Goal: Complete application form: Complete application form

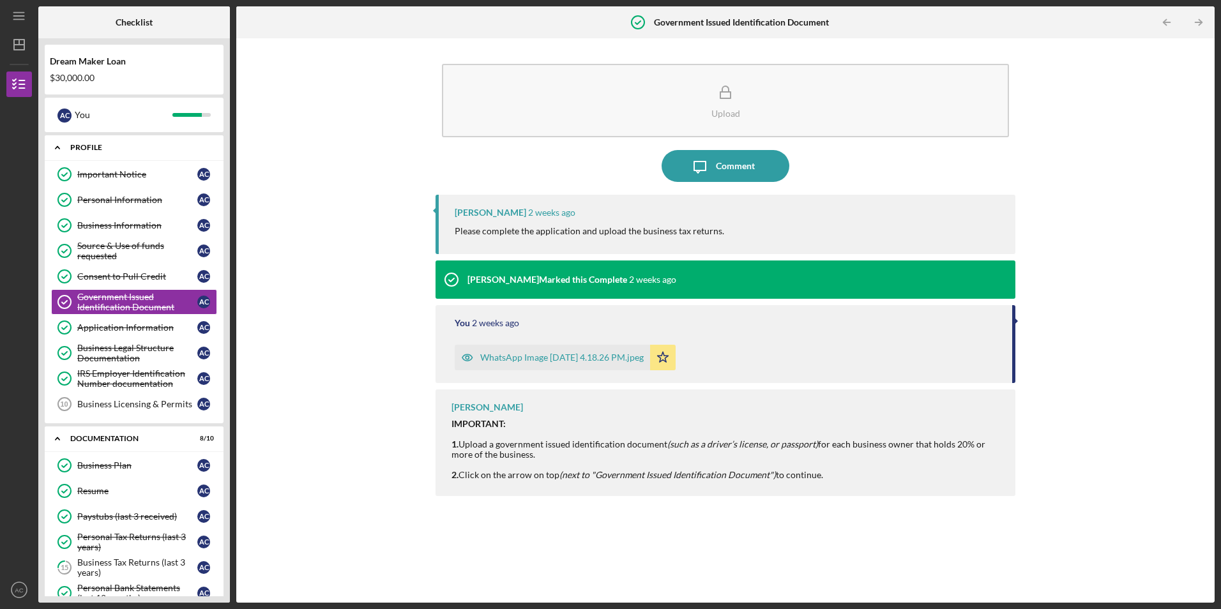
click at [55, 148] on icon "Icon/Expander" at bounding box center [58, 148] width 26 height 26
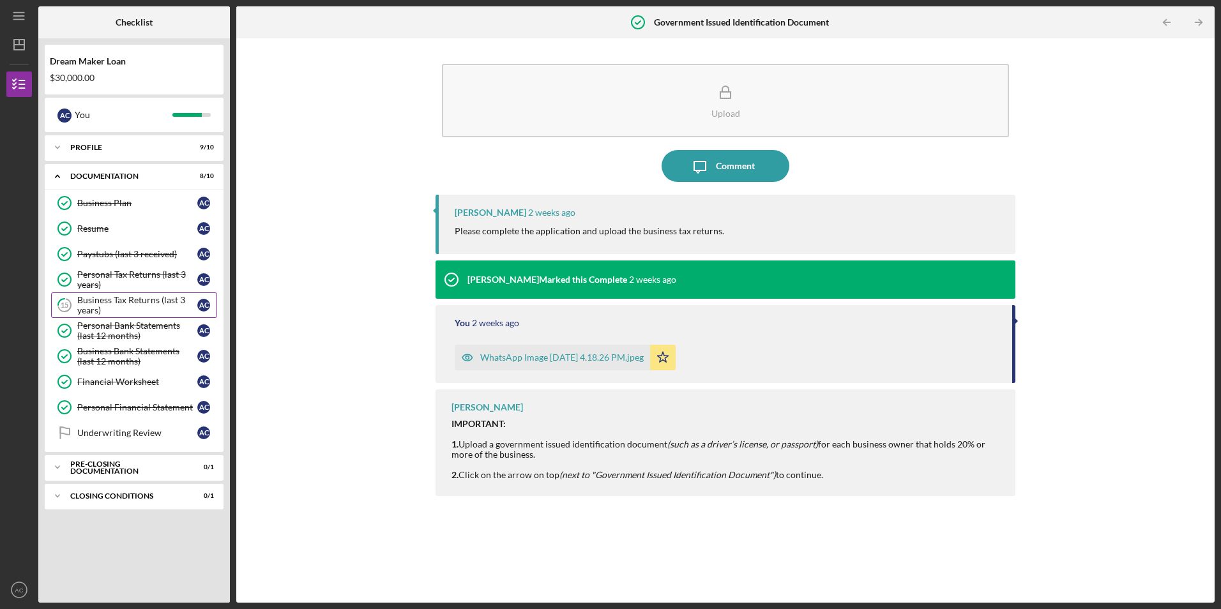
click at [107, 307] on div "Business Tax Returns (last 3 years)" at bounding box center [137, 305] width 120 height 20
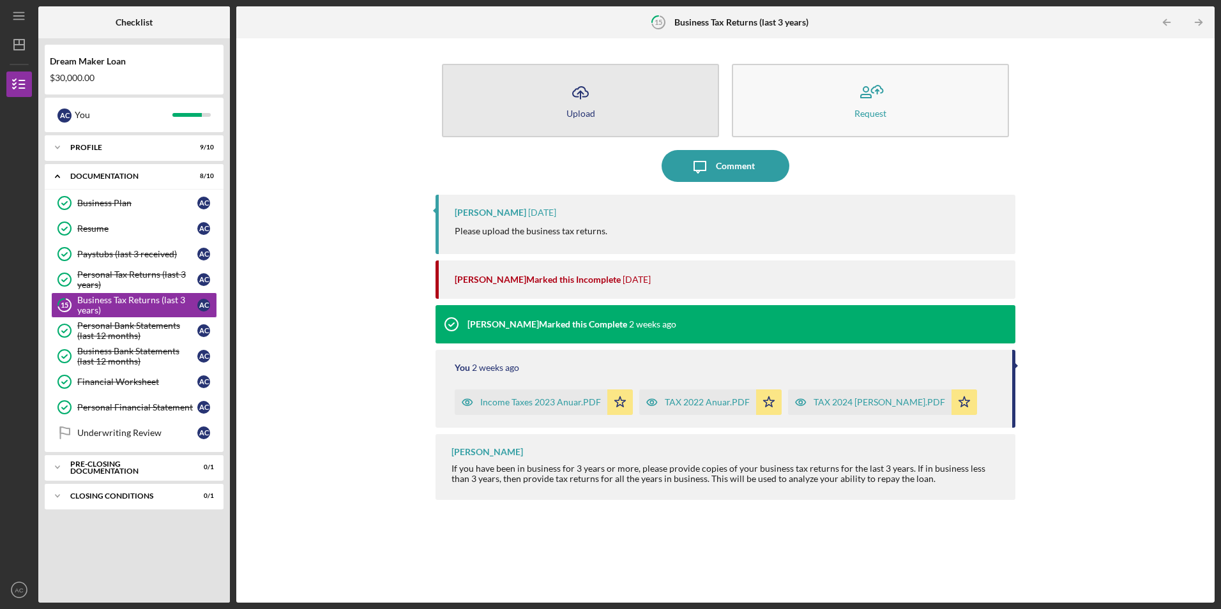
click at [581, 104] on icon "Icon/Upload" at bounding box center [581, 93] width 32 height 32
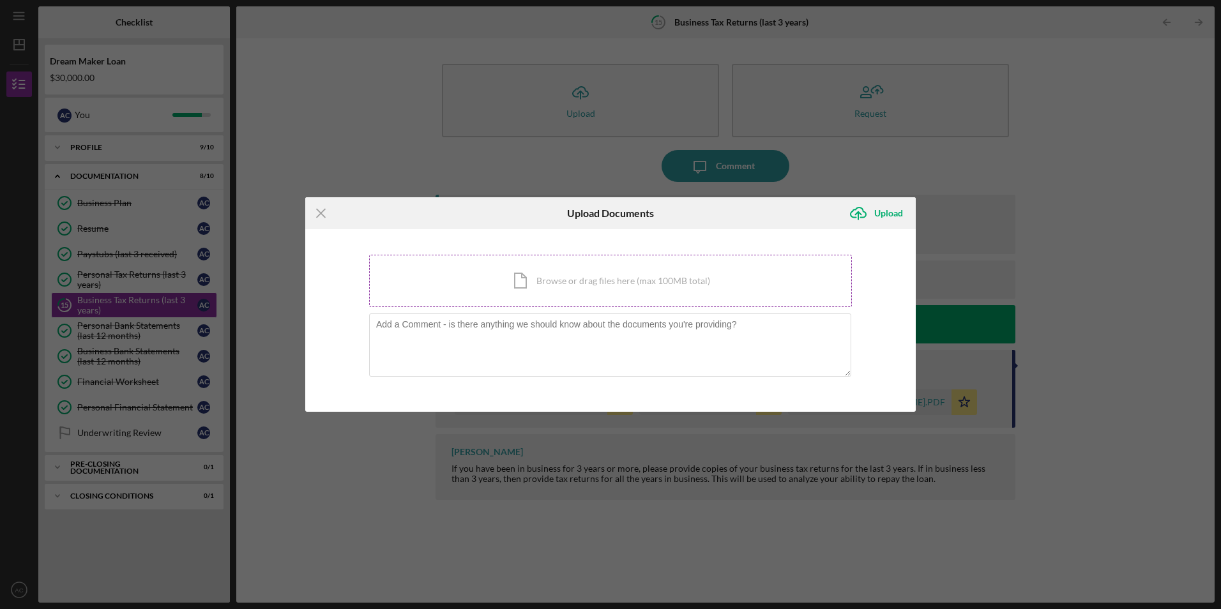
click at [462, 284] on div "Icon/Document Browse or drag files here (max 100MB total) Tap to choose files o…" at bounding box center [610, 281] width 483 height 52
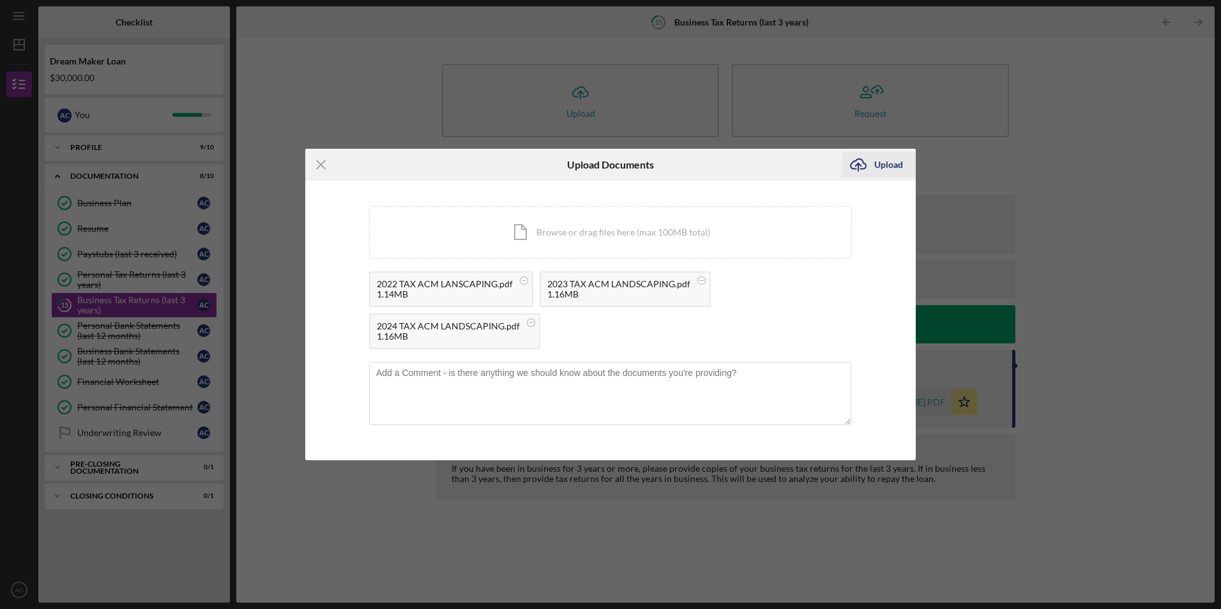
click at [860, 162] on icon "Icon/Upload" at bounding box center [859, 165] width 32 height 32
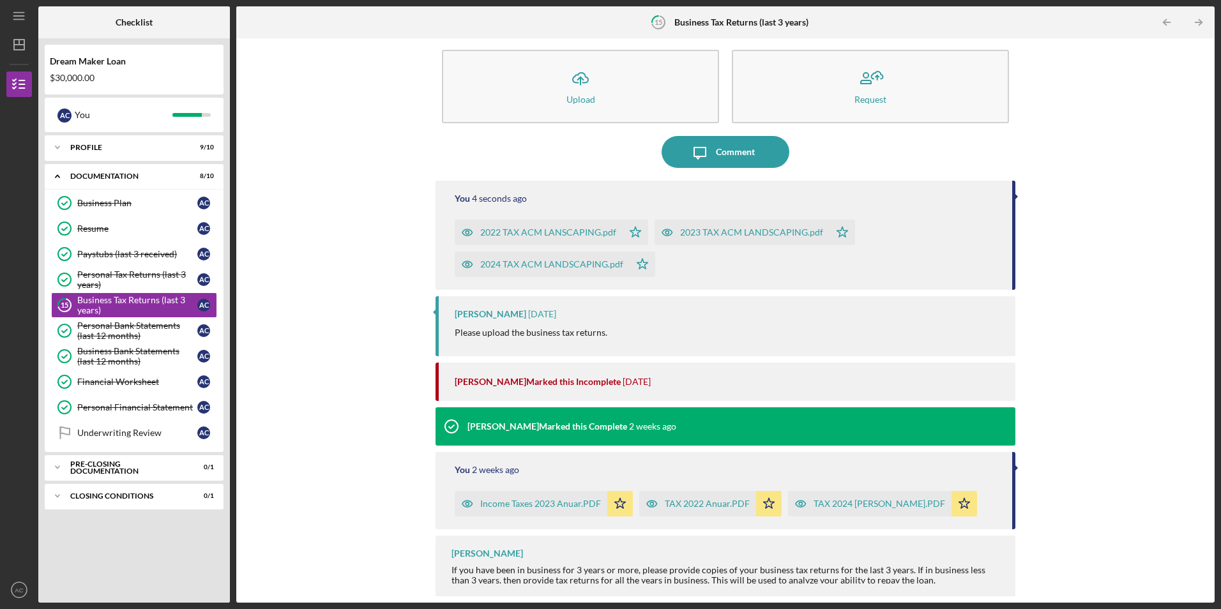
scroll to position [17, 0]
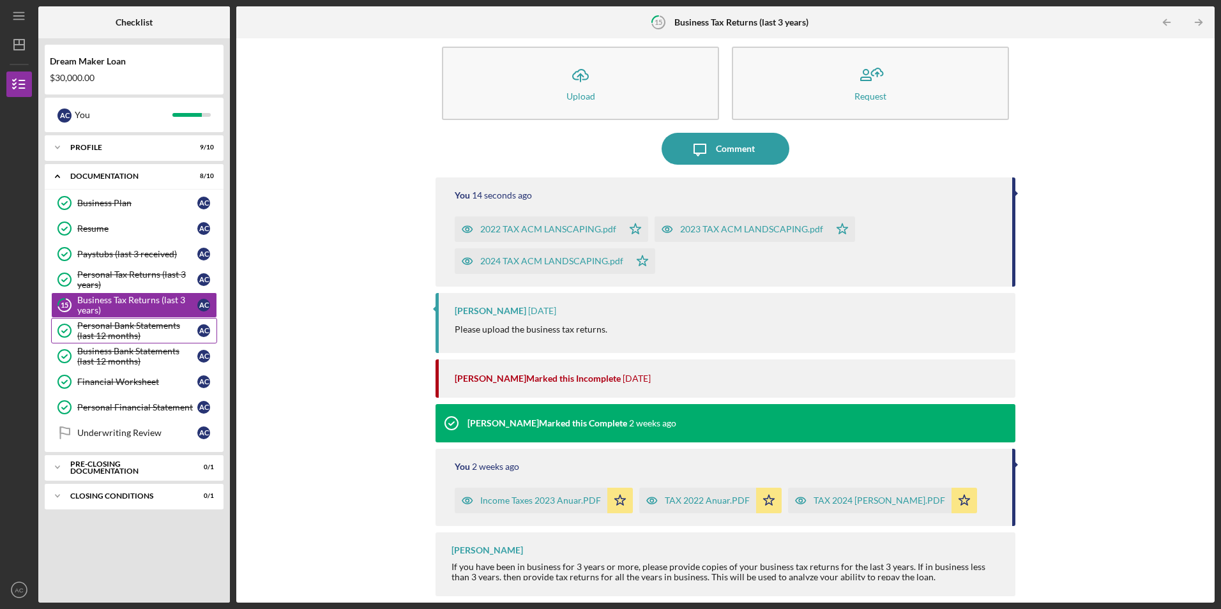
click at [110, 331] on div "Personal Bank Statements (last 12 months)" at bounding box center [137, 331] width 120 height 20
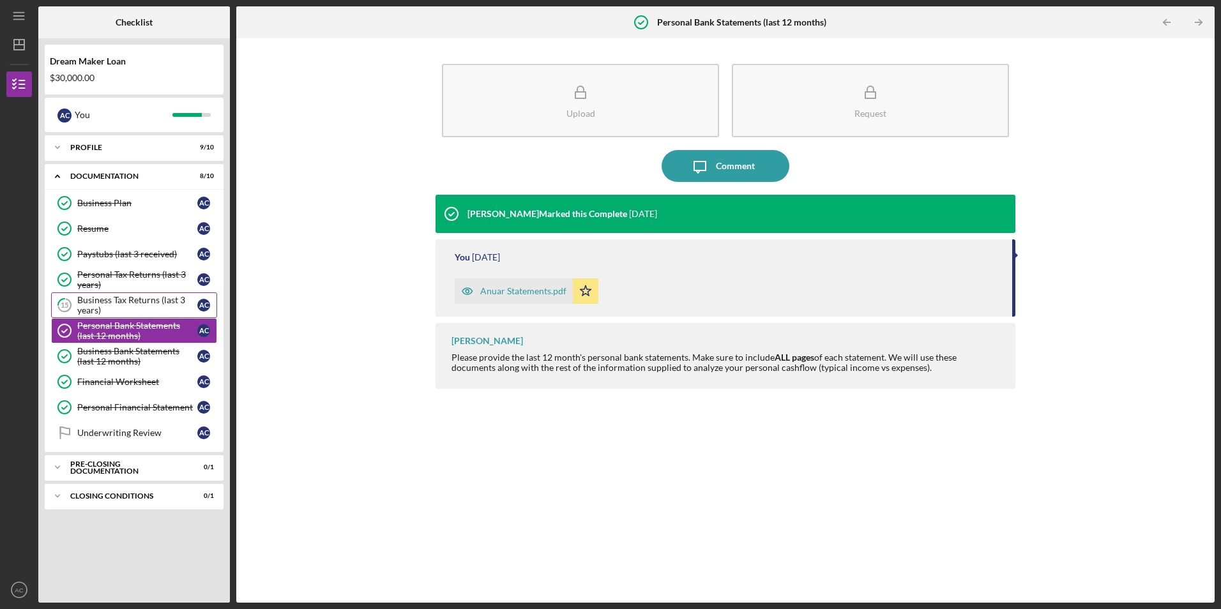
click at [110, 308] on div "Business Tax Returns (last 3 years)" at bounding box center [137, 305] width 120 height 20
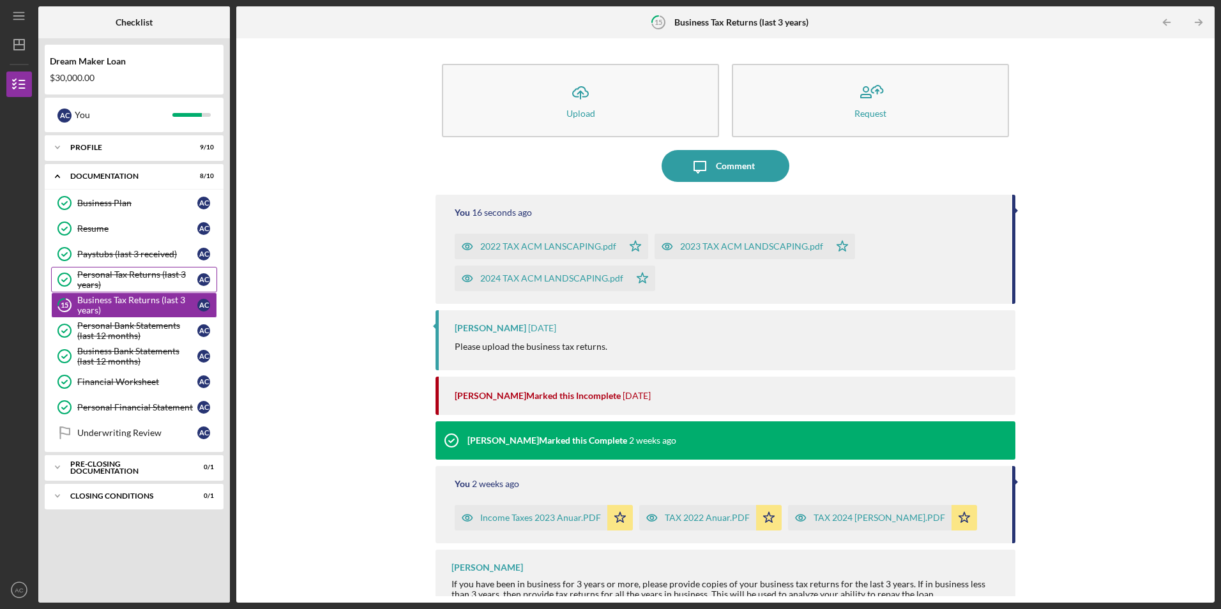
click at [116, 280] on div "Personal Tax Returns (last 3 years)" at bounding box center [137, 280] width 120 height 20
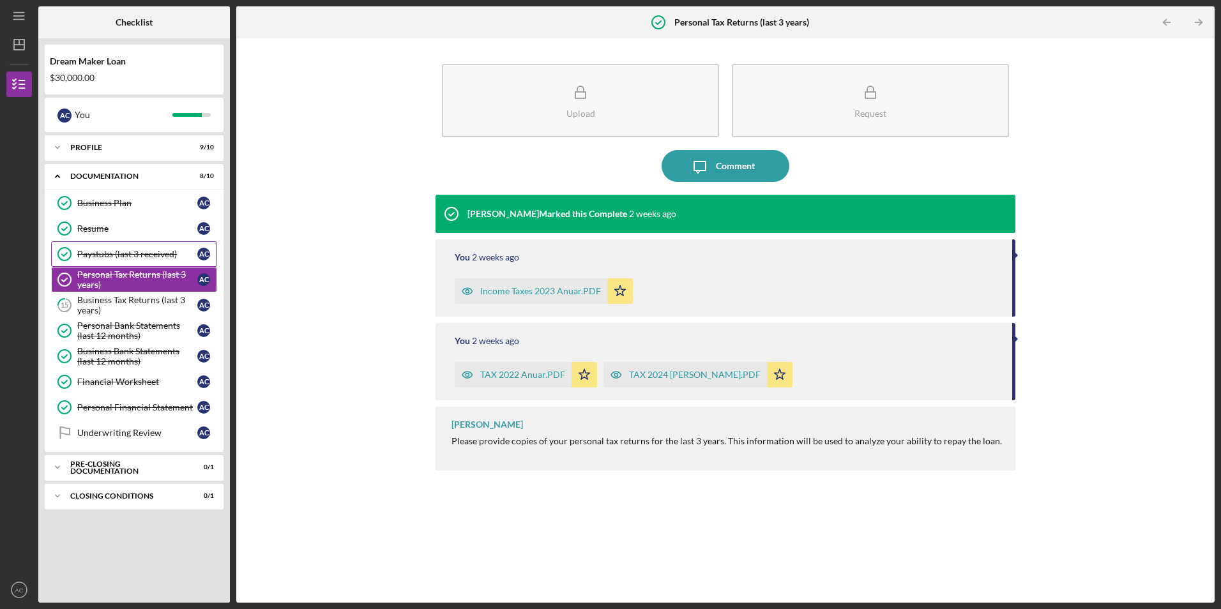
click at [120, 253] on div "Paystubs (last 3 received)" at bounding box center [137, 254] width 120 height 10
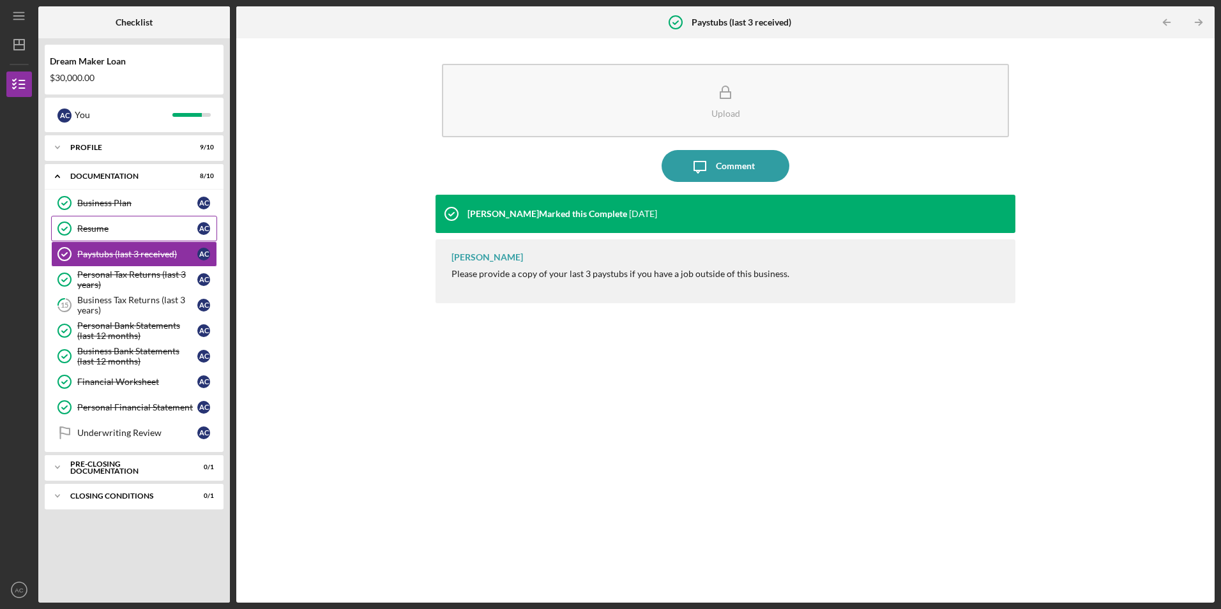
click at [119, 239] on link "Resume Resume A C" at bounding box center [134, 229] width 166 height 26
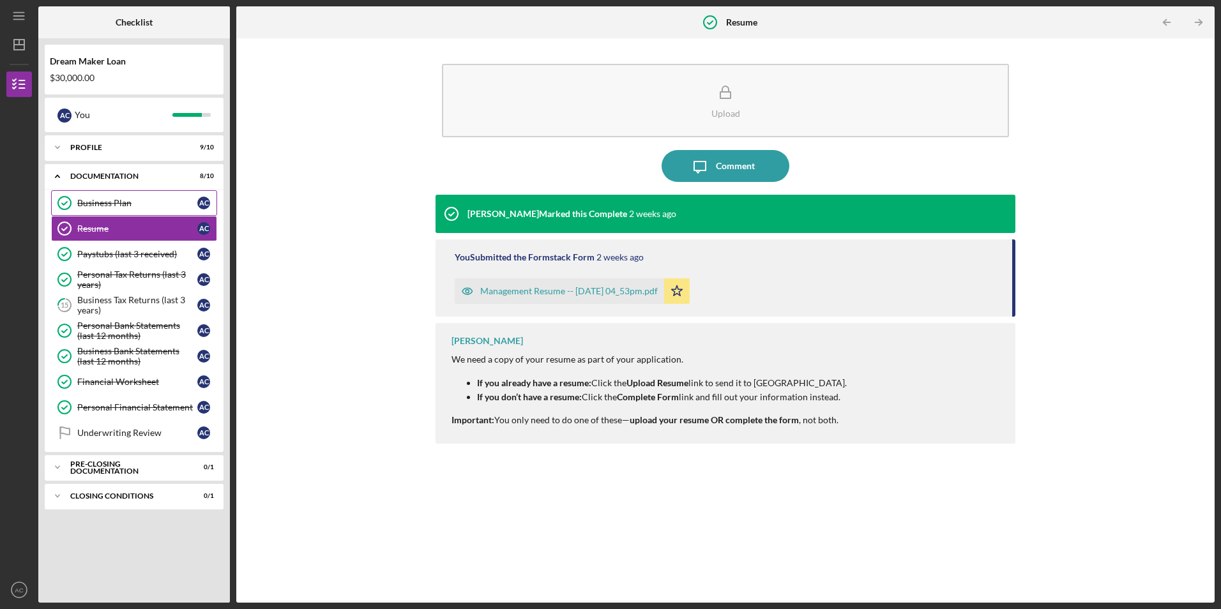
click at [123, 206] on div "Business Plan" at bounding box center [137, 203] width 120 height 10
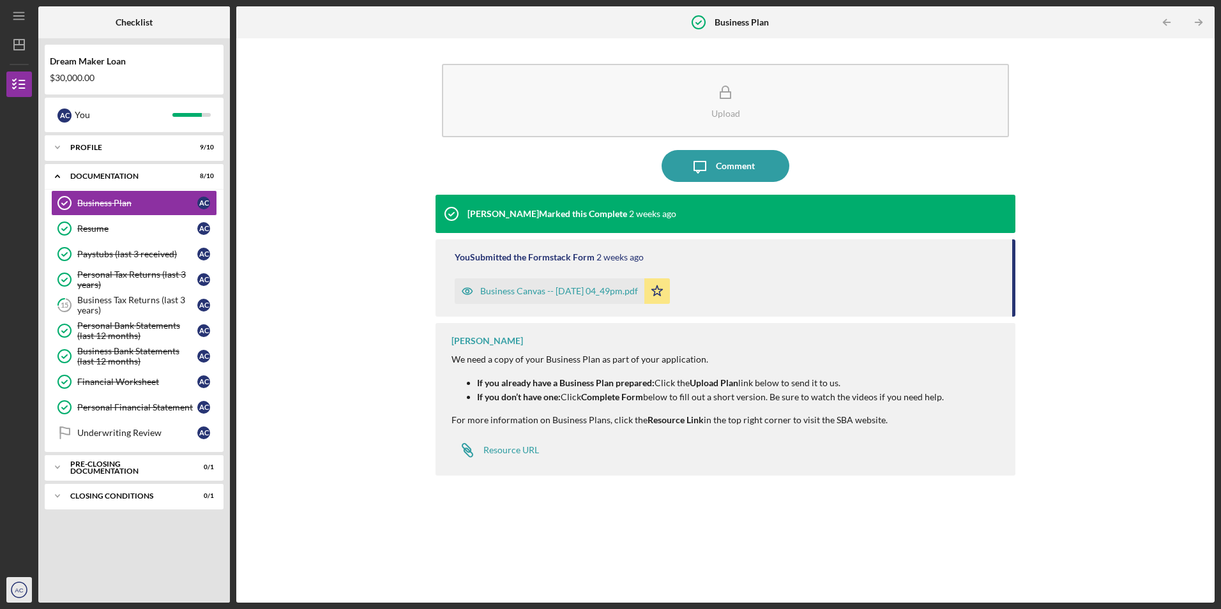
click at [12, 589] on icon "AC" at bounding box center [19, 590] width 26 height 32
click at [33, 561] on link "Logout" at bounding box center [77, 560] width 141 height 26
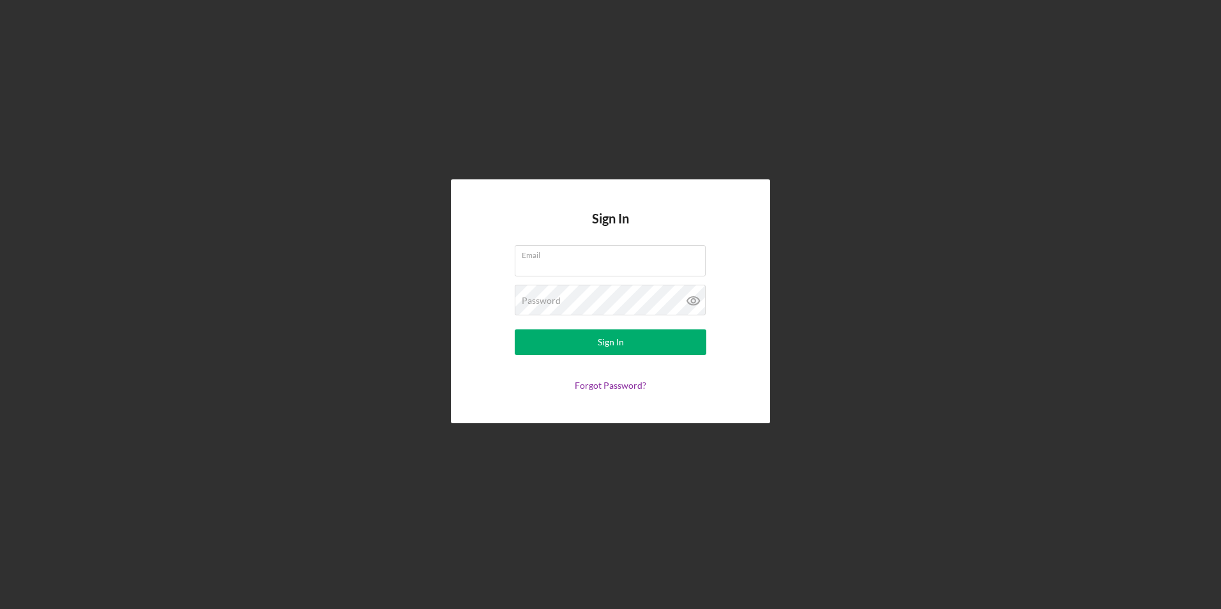
type input "[EMAIL_ADDRESS][DOMAIN_NAME]"
